Goal: Task Accomplishment & Management: Complete application form

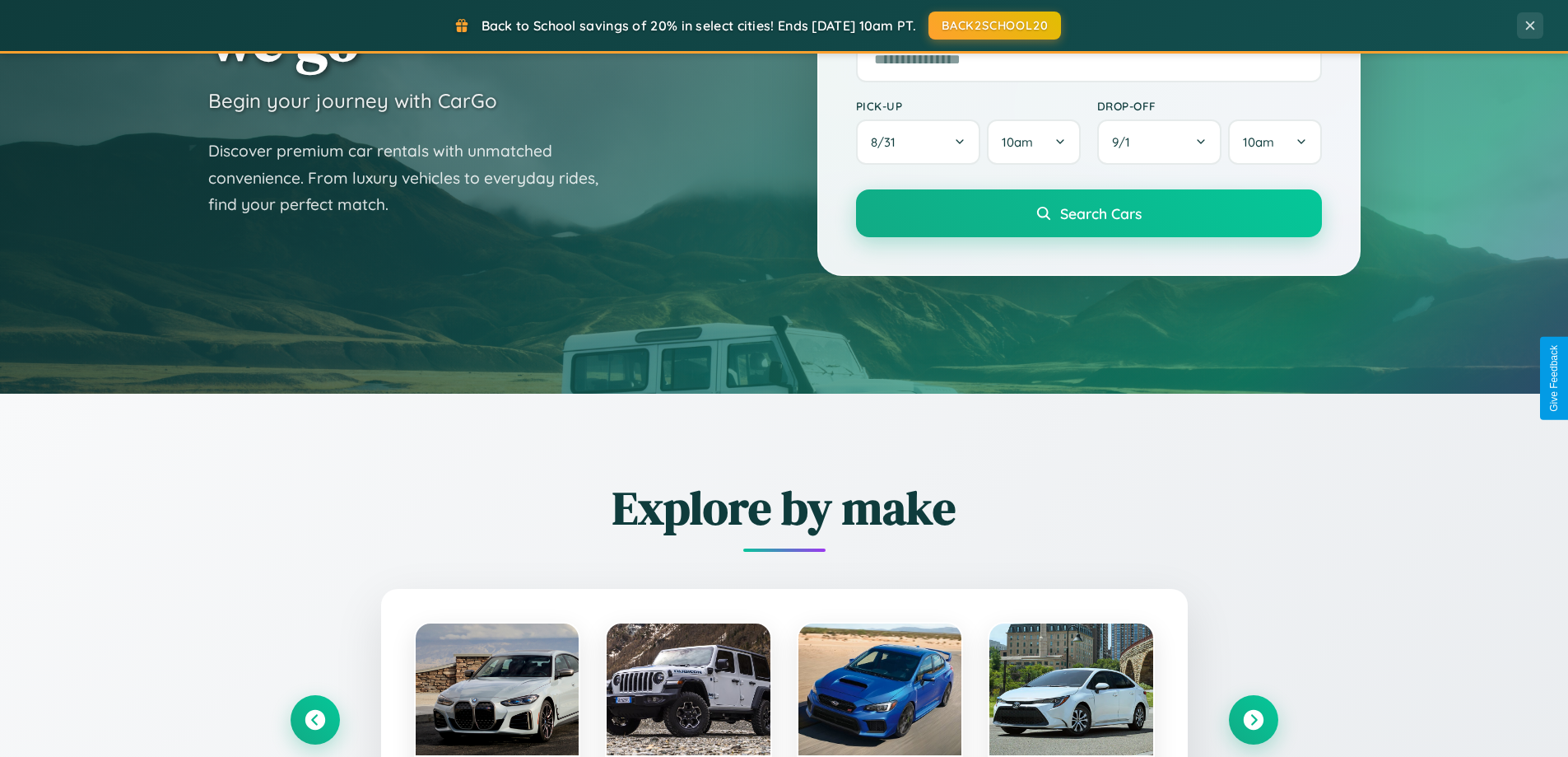
scroll to position [710, 0]
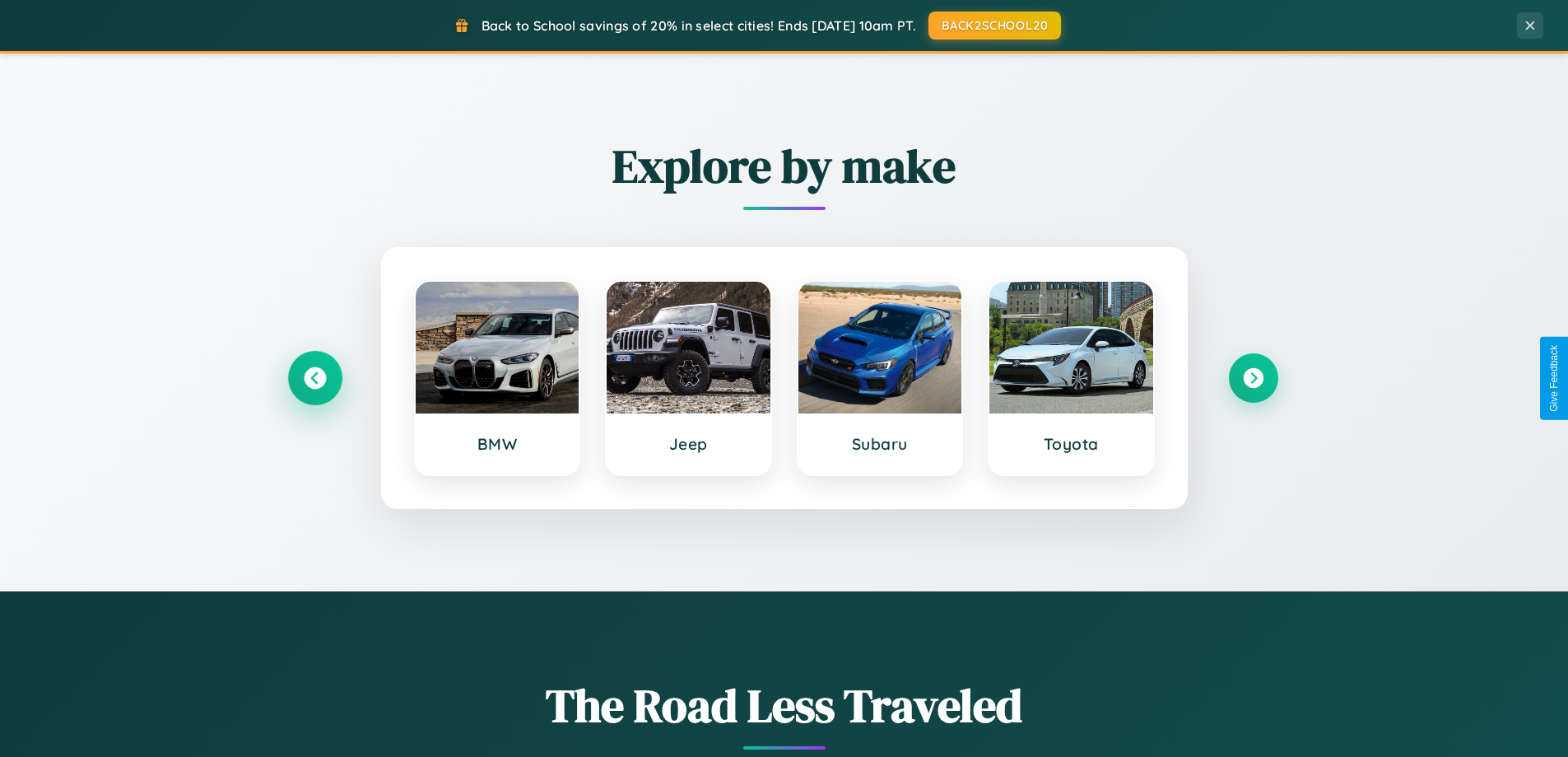
click at [315, 378] on icon at bounding box center [315, 378] width 23 height 23
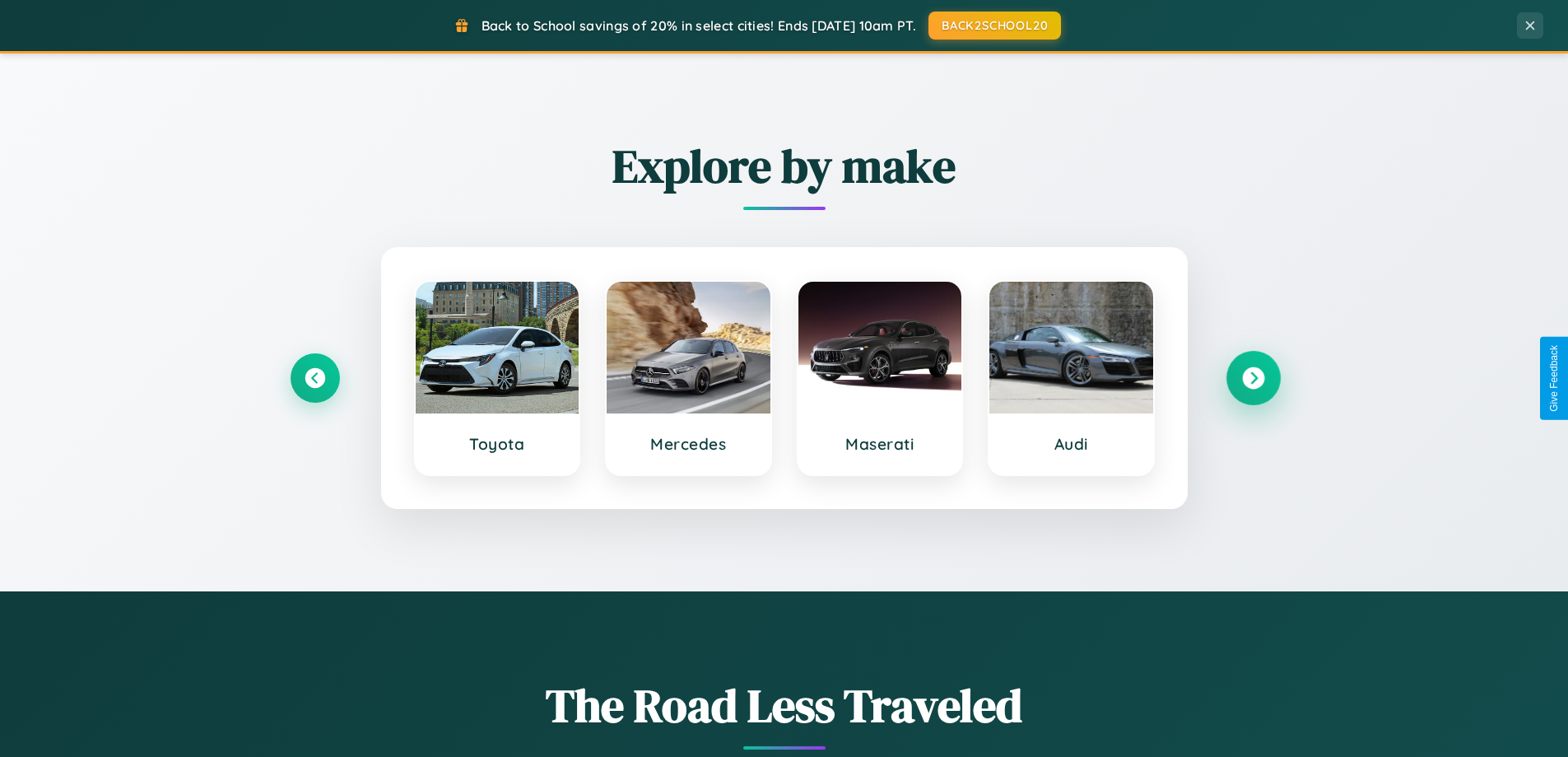
click at [1252, 378] on icon at bounding box center [1252, 378] width 23 height 23
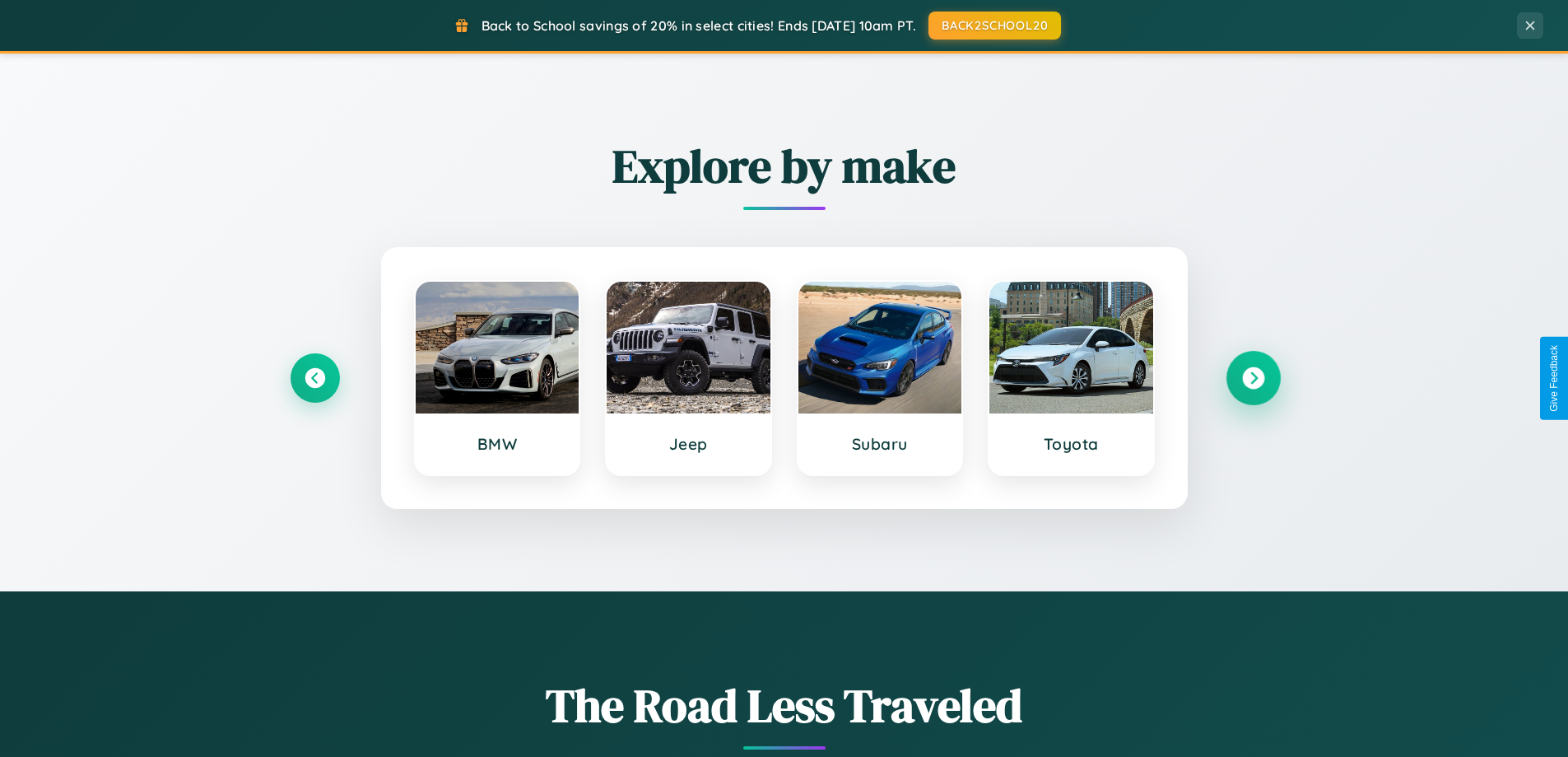
click at [1252, 378] on icon at bounding box center [1252, 378] width 23 height 23
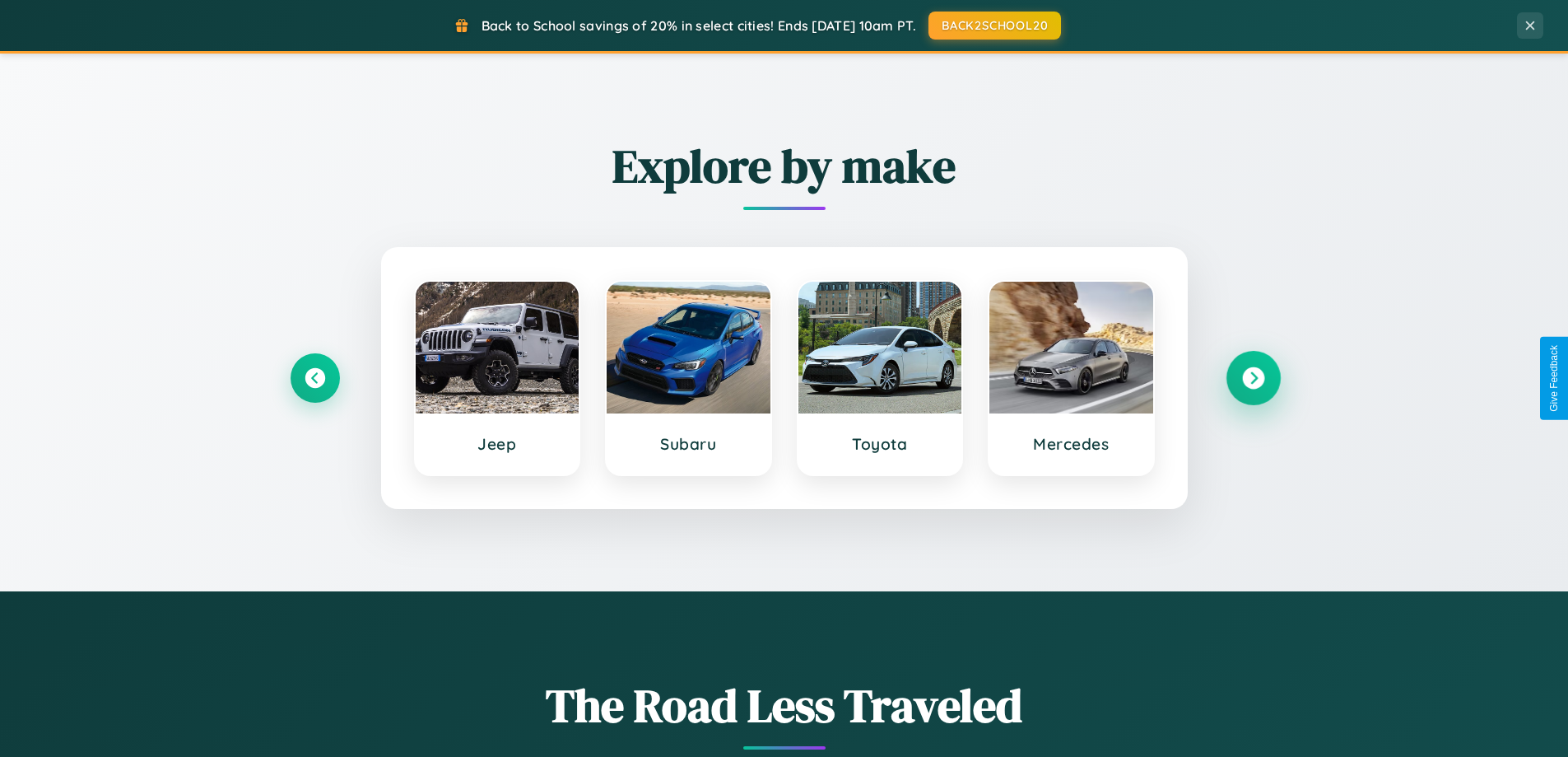
click at [1252, 378] on icon at bounding box center [1252, 378] width 23 height 23
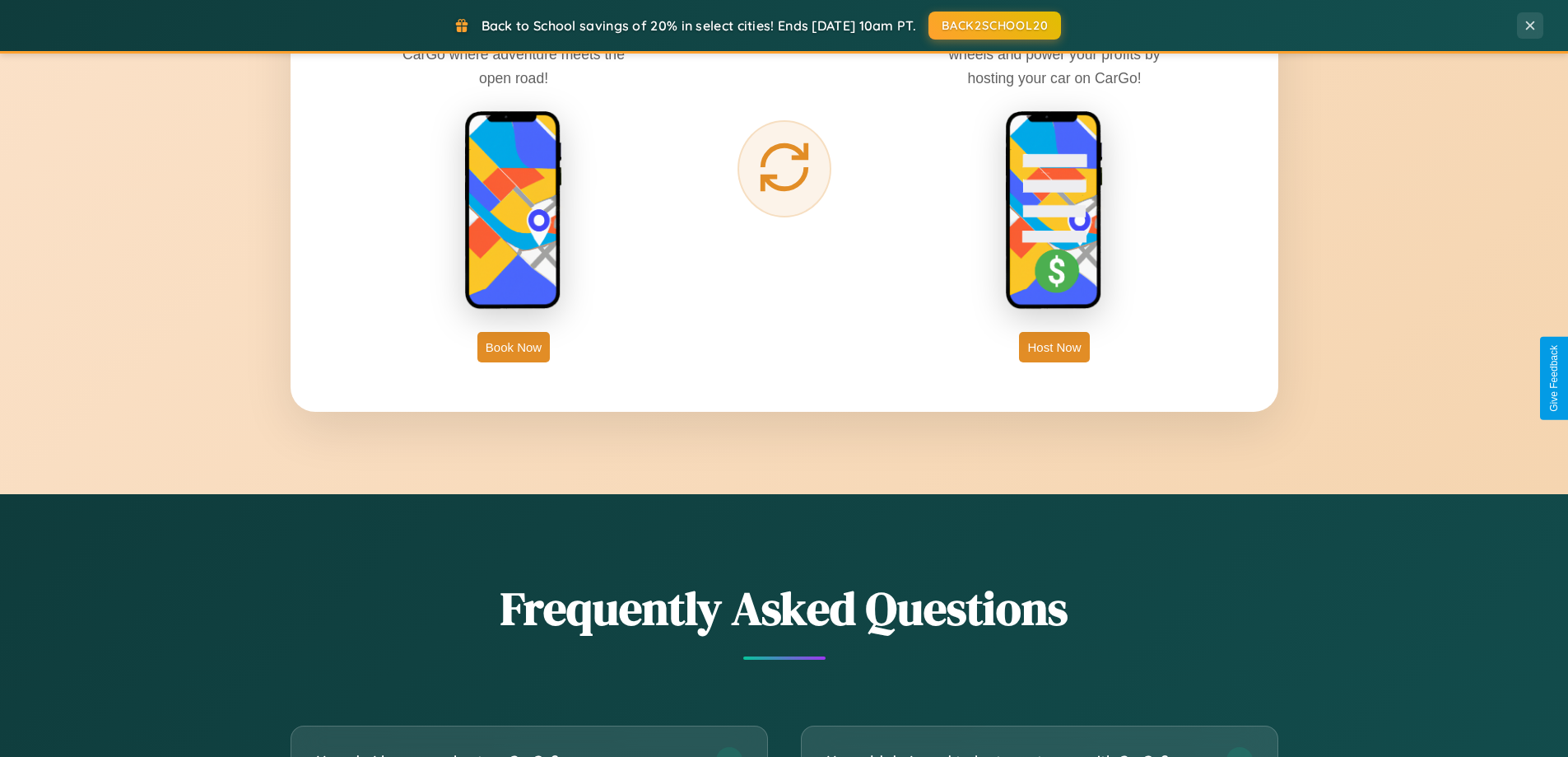
scroll to position [3169, 0]
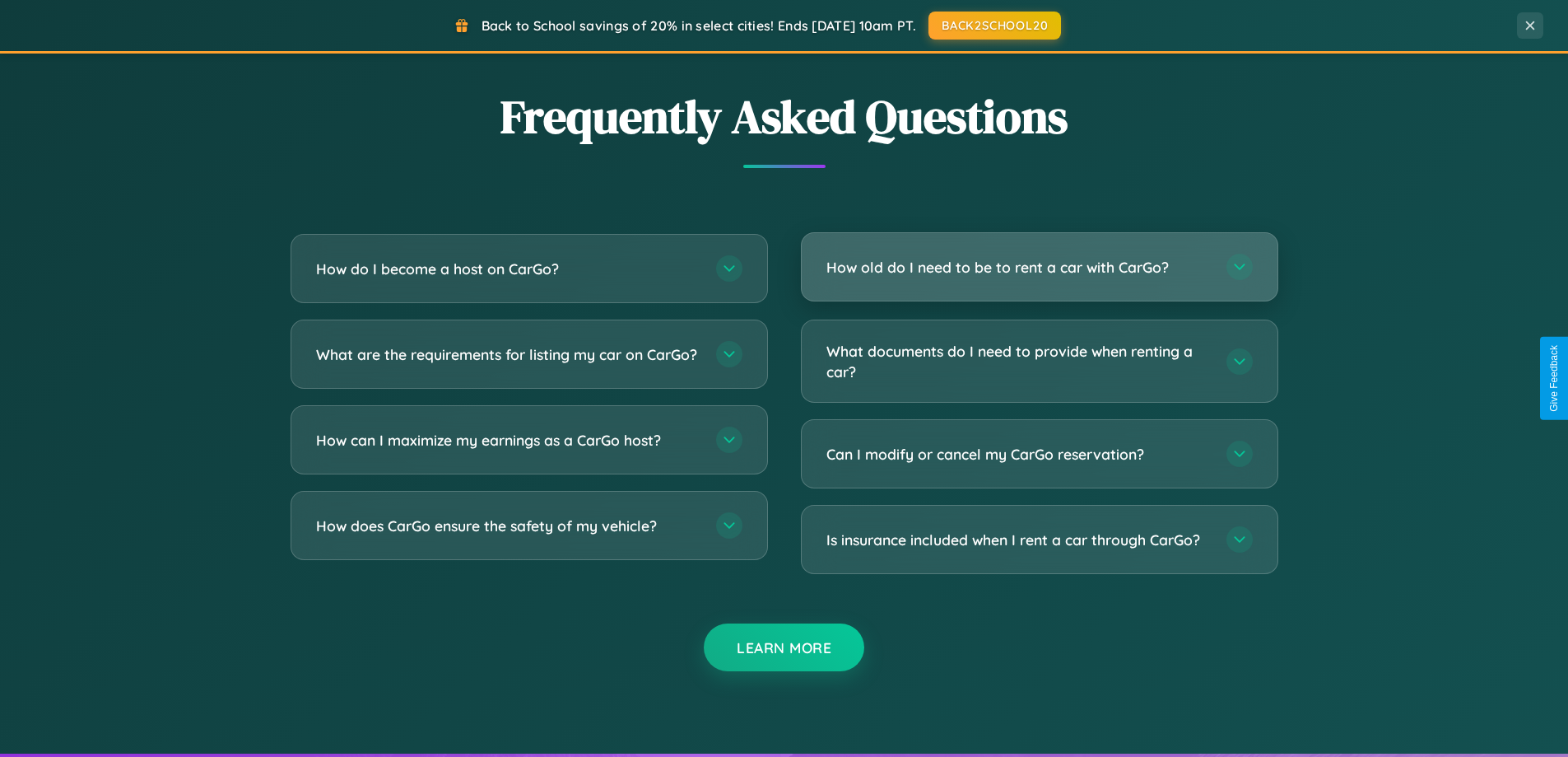
click at [1039, 267] on h3 "How old do I need to be to rent a car with CarGo?" at bounding box center [1017, 267] width 383 height 21
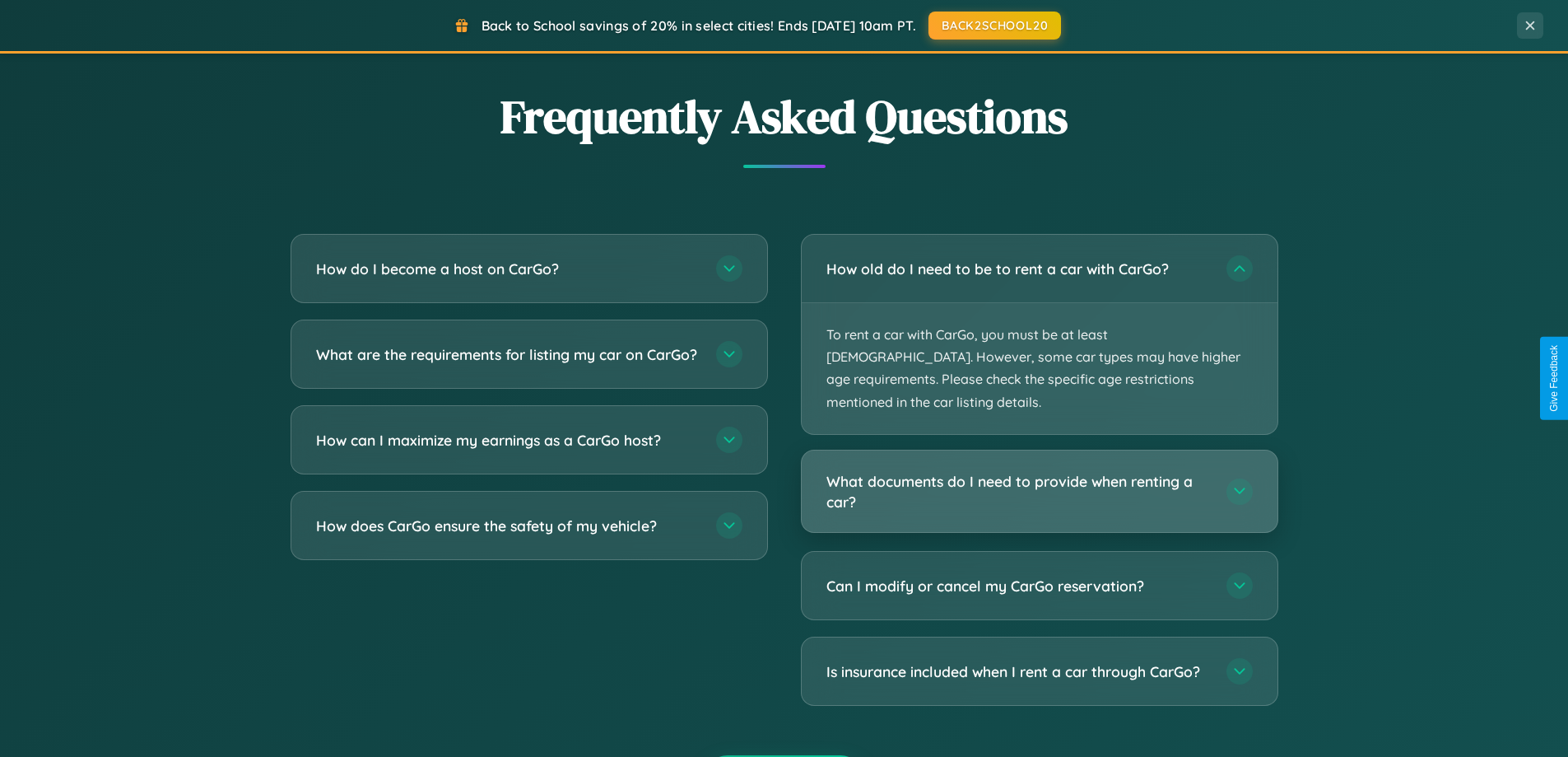
click at [1039, 471] on h3 "What documents do I need to provide when renting a car?" at bounding box center [1017, 490] width 383 height 40
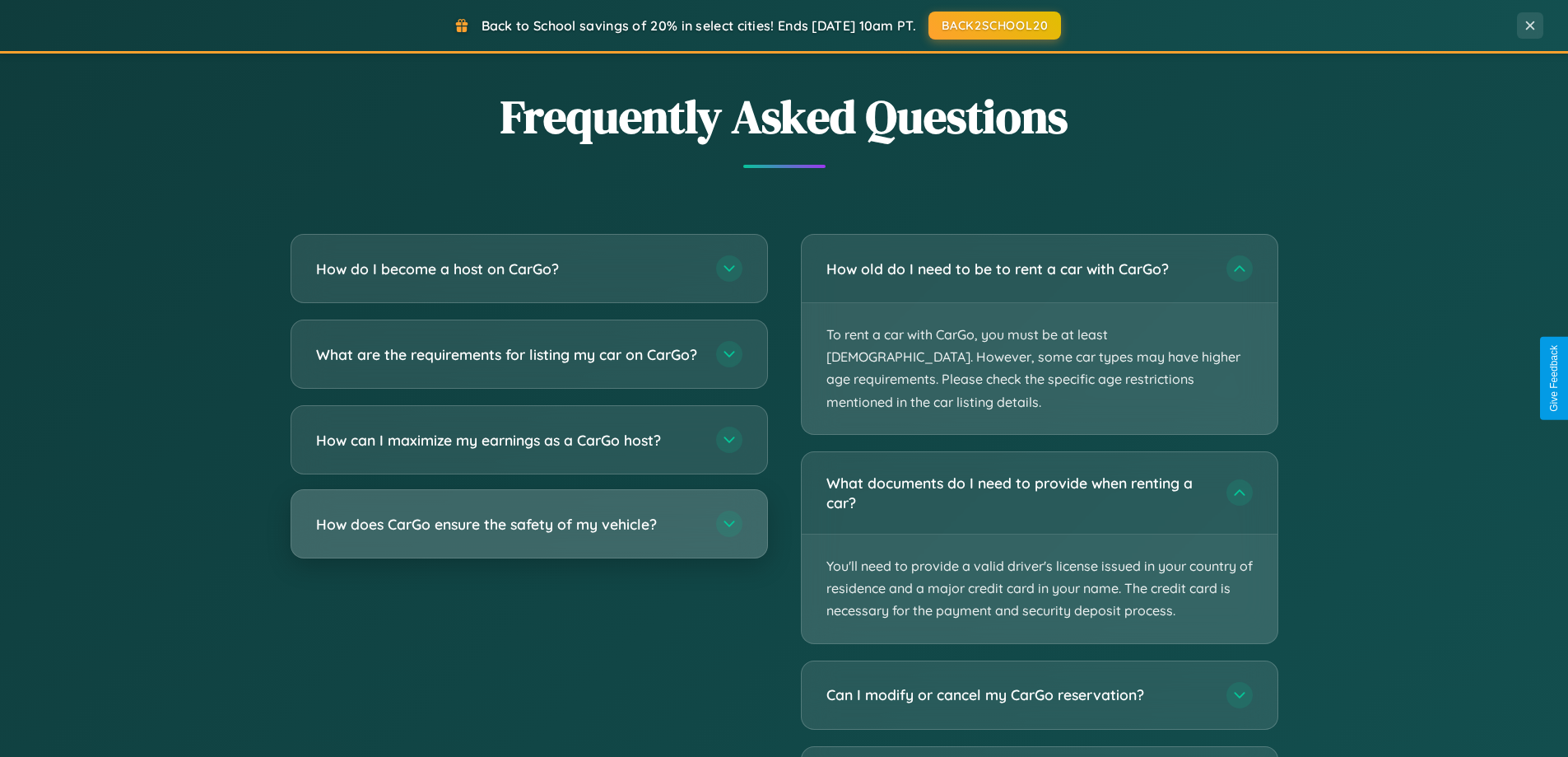
click at [528, 534] on h3 "How does CarGo ensure the safety of my vehicle?" at bounding box center [507, 524] width 383 height 21
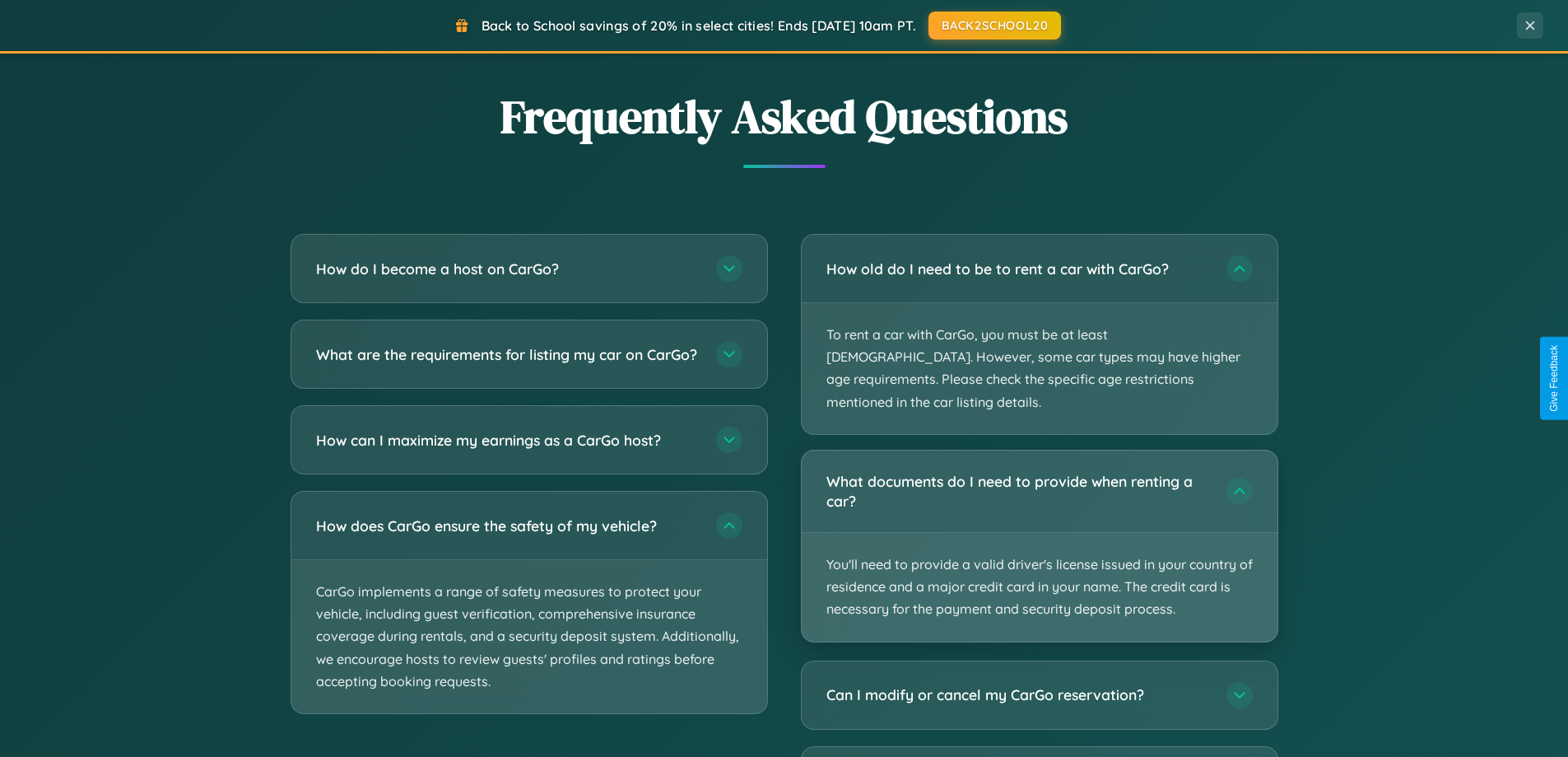
click at [1039, 532] on p "You'll need to provide a valid driver's license issued in your country of resid…" at bounding box center [1039, 586] width 475 height 109
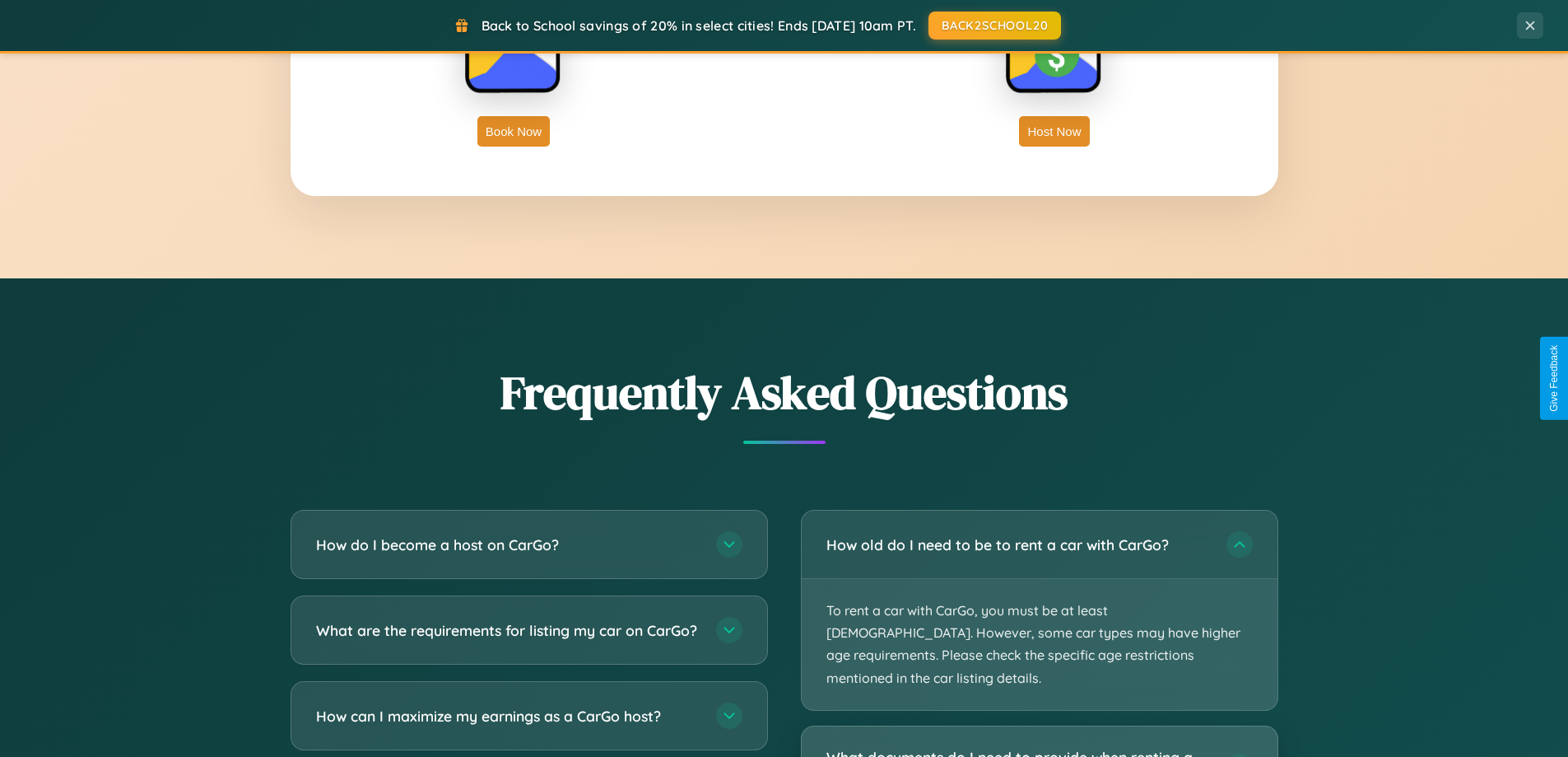
scroll to position [2646, 0]
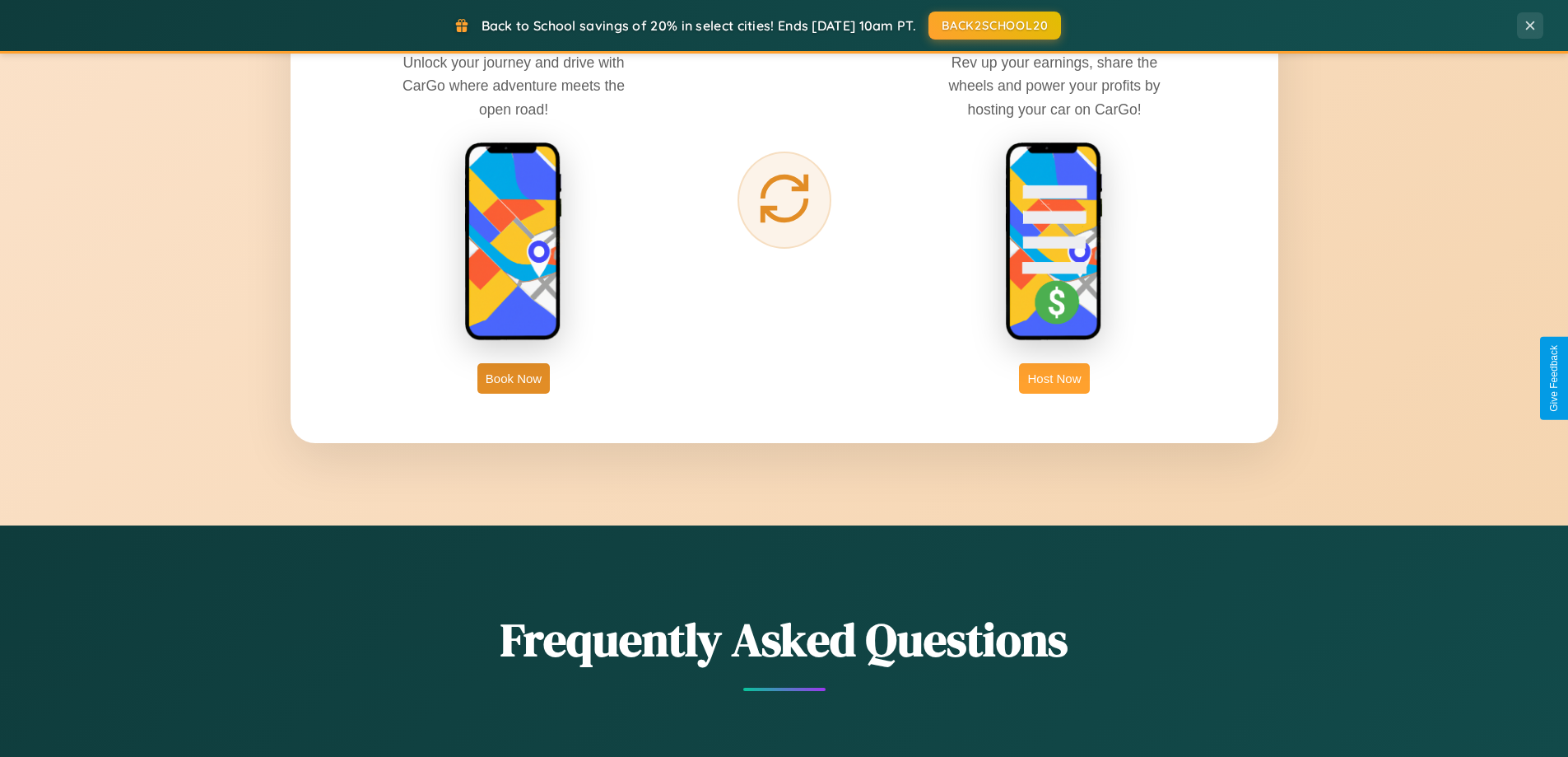
click at [1054, 378] on button "Host Now" at bounding box center [1054, 378] width 70 height 30
